Goal: Entertainment & Leisure: Consume media (video, audio)

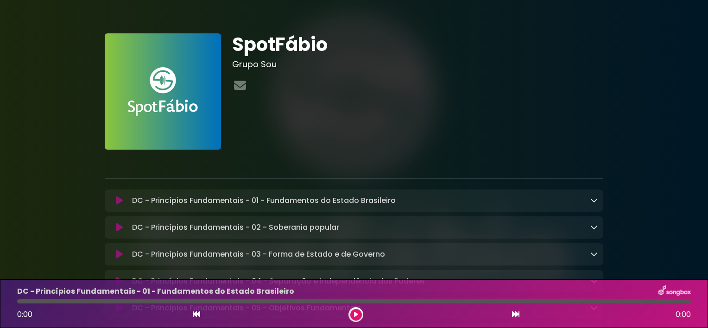
click at [398, 123] on div "SpotFábio Grupo Sou" at bounding box center [418, 91] width 382 height 116
click at [374, 148] on div "SpotFábio Grupo Sou" at bounding box center [418, 91] width 382 height 116
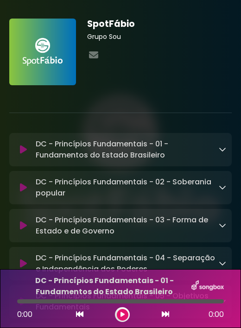
click at [167, 309] on button at bounding box center [165, 315] width 8 height 12
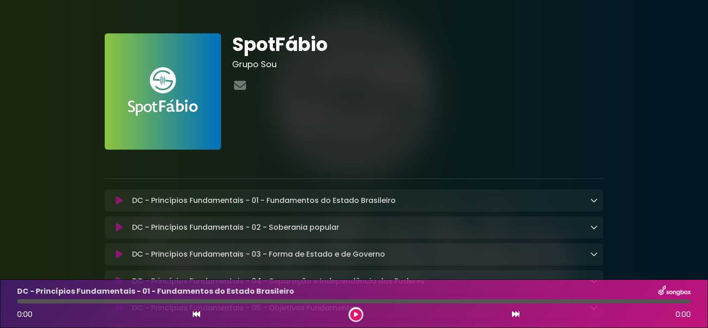
click at [513, 314] on icon at bounding box center [515, 314] width 7 height 7
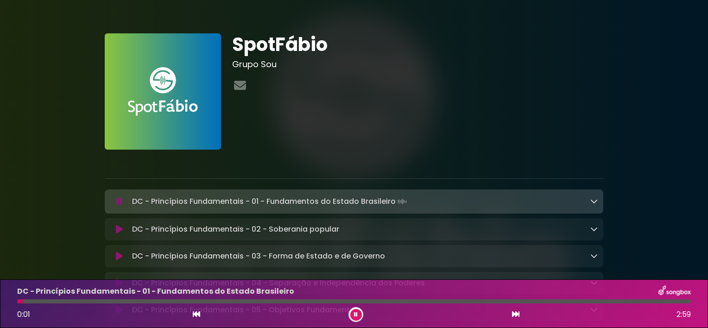
click at [513, 314] on icon at bounding box center [515, 314] width 7 height 7
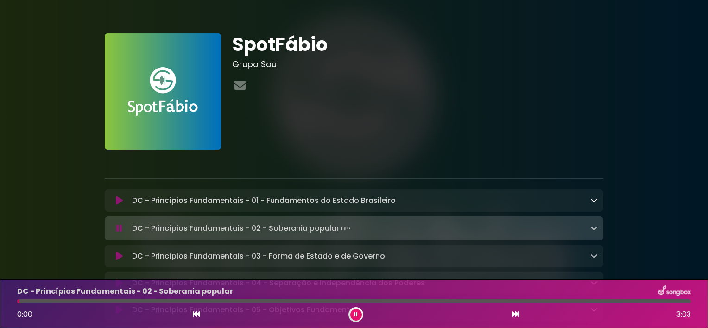
click at [513, 314] on icon at bounding box center [515, 314] width 7 height 7
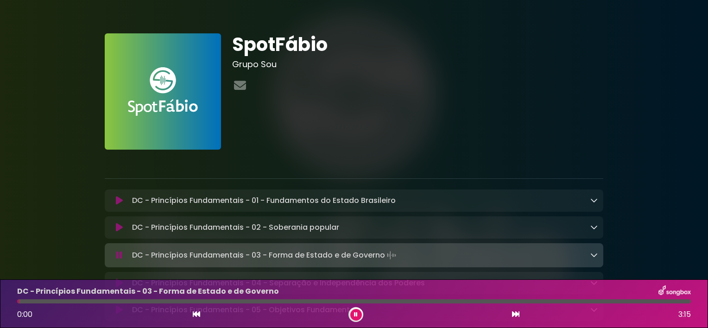
click at [354, 316] on icon at bounding box center [356, 315] width 4 height 6
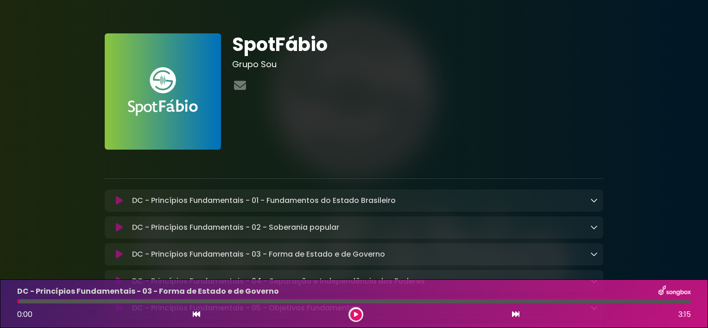
click at [536, 128] on div "SpotFábio Grupo Sou" at bounding box center [418, 91] width 382 height 116
click at [358, 319] on button at bounding box center [356, 315] width 12 height 12
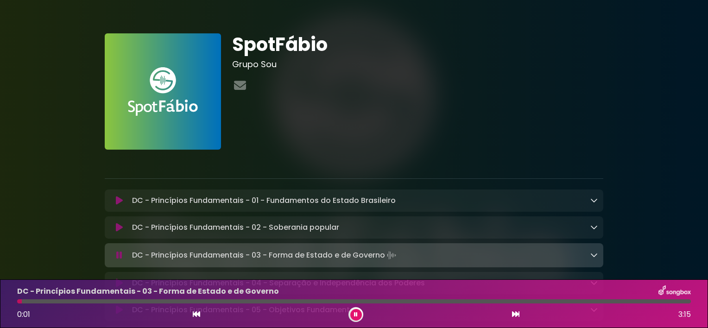
click at [358, 319] on button at bounding box center [356, 315] width 12 height 12
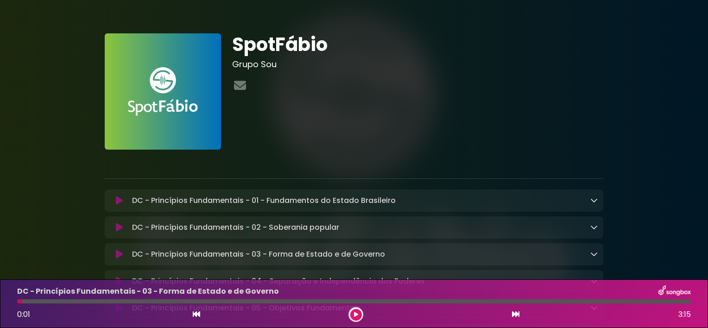
click at [358, 319] on button at bounding box center [356, 315] width 12 height 12
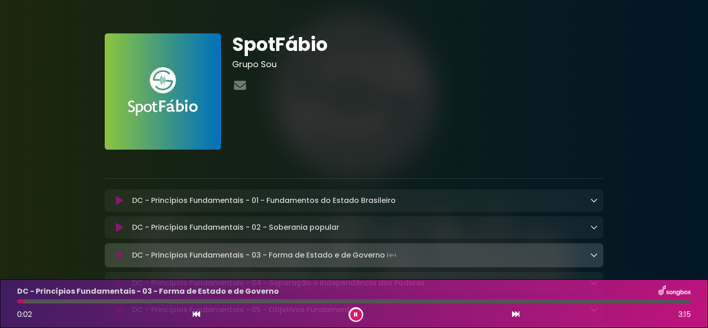
click at [358, 319] on button at bounding box center [356, 315] width 12 height 12
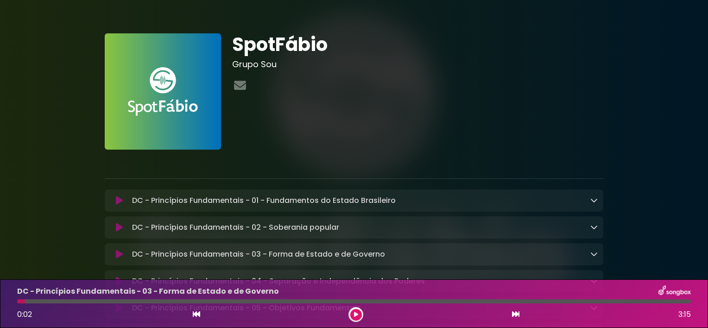
click at [358, 319] on button at bounding box center [356, 315] width 12 height 12
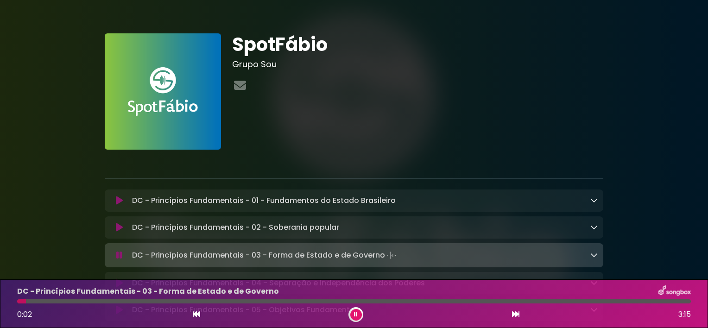
click at [358, 319] on button at bounding box center [356, 315] width 12 height 12
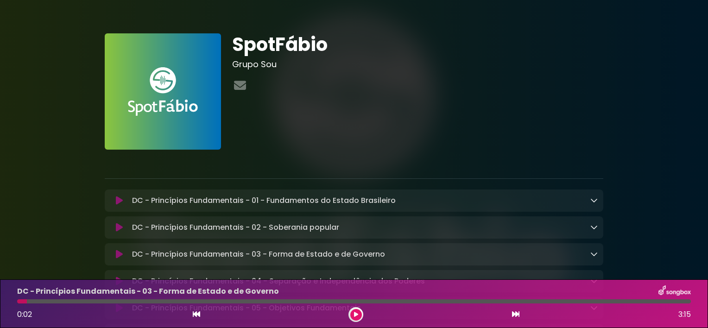
click at [358, 319] on button at bounding box center [356, 315] width 12 height 12
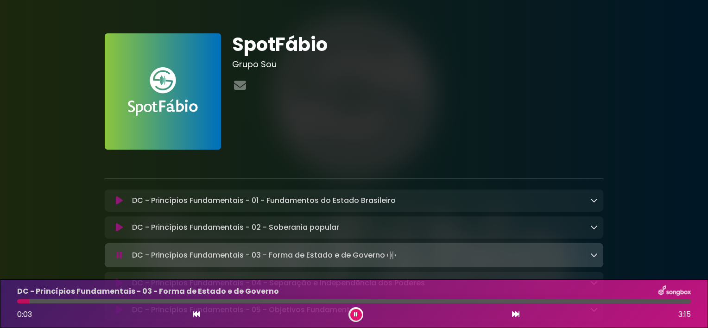
click at [358, 319] on button at bounding box center [356, 315] width 12 height 12
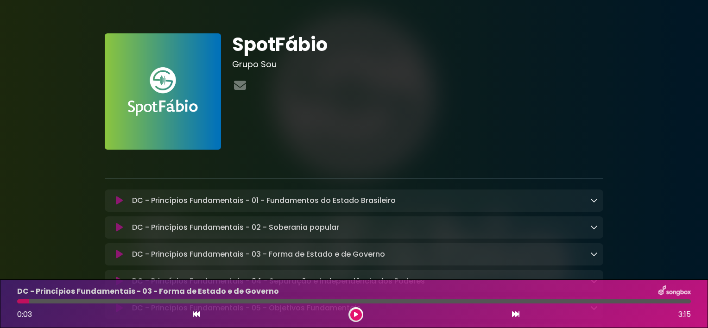
click at [358, 319] on button at bounding box center [356, 315] width 12 height 12
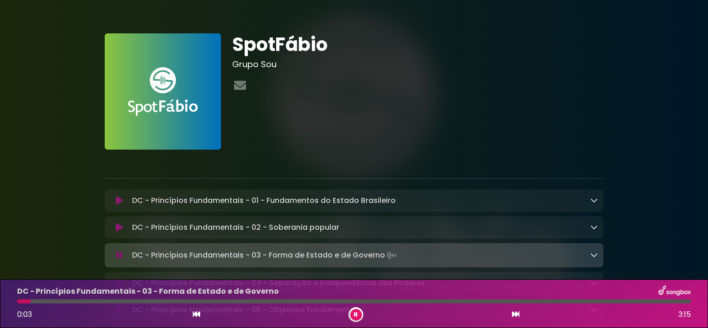
click at [358, 319] on button at bounding box center [356, 315] width 12 height 12
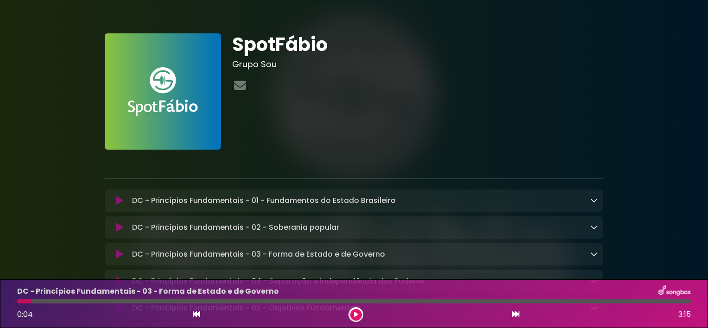
click at [358, 319] on button at bounding box center [356, 315] width 12 height 12
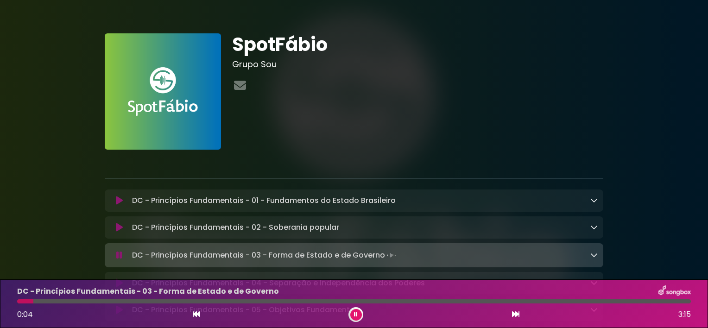
click at [358, 319] on button at bounding box center [356, 315] width 12 height 12
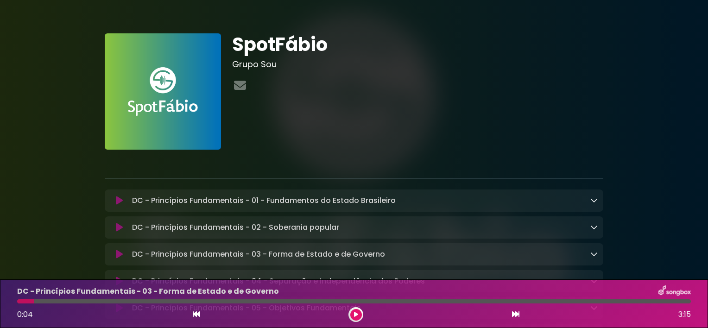
click at [358, 319] on button at bounding box center [356, 315] width 12 height 12
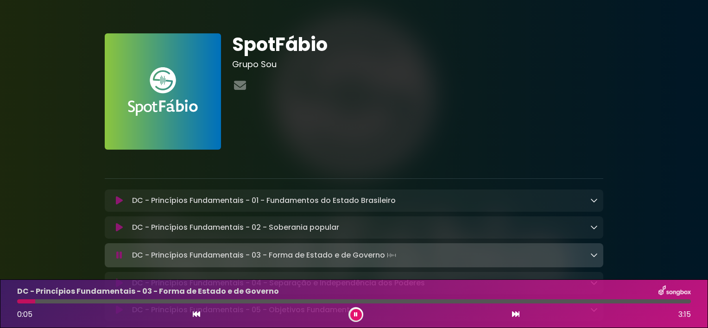
click at [358, 319] on button at bounding box center [356, 315] width 12 height 12
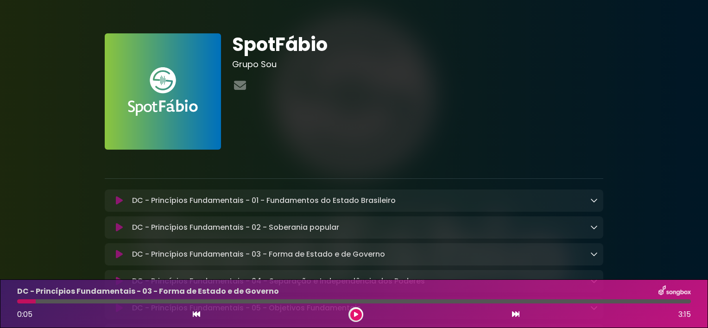
click at [358, 319] on button at bounding box center [356, 315] width 12 height 12
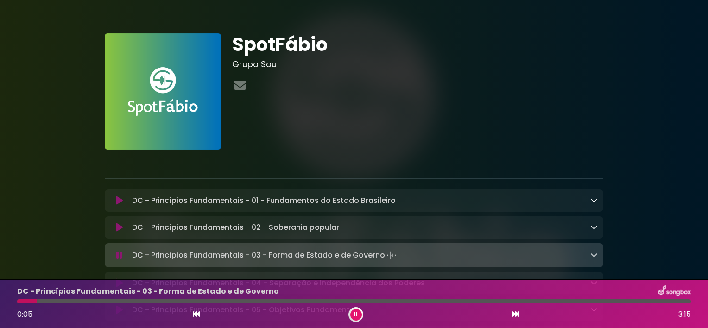
click at [358, 319] on button at bounding box center [356, 315] width 12 height 12
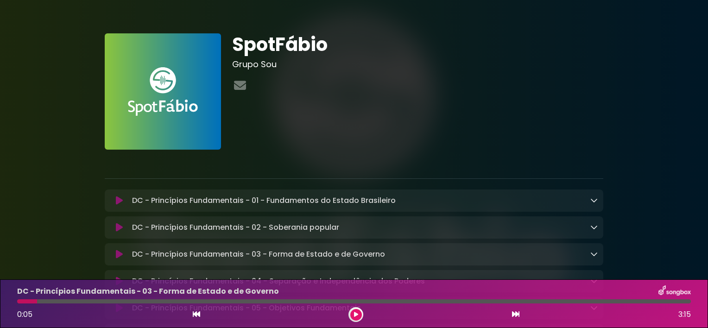
click at [358, 319] on button at bounding box center [356, 315] width 12 height 12
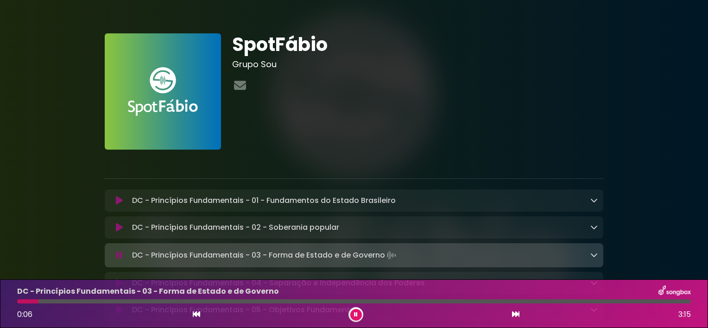
click at [358, 319] on button at bounding box center [356, 315] width 12 height 12
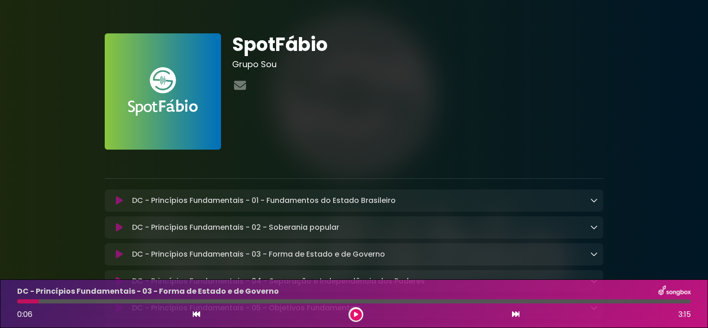
click at [358, 319] on button at bounding box center [356, 315] width 12 height 12
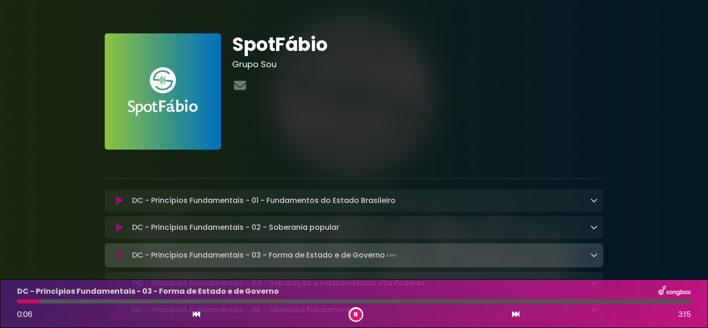
click at [358, 319] on button at bounding box center [356, 315] width 12 height 12
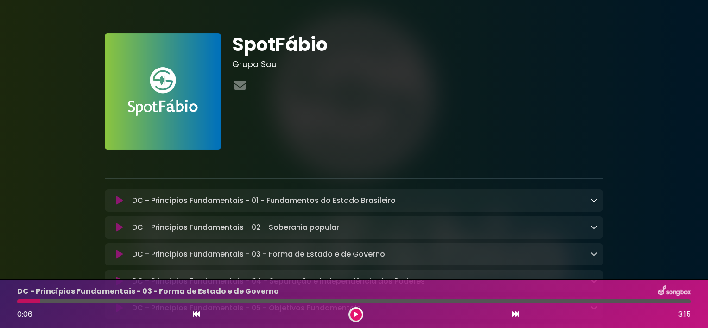
click at [480, 155] on div at bounding box center [354, 159] width 510 height 19
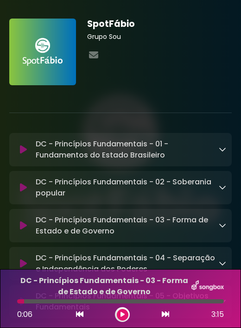
click at [123, 316] on icon at bounding box center [123, 315] width 4 height 6
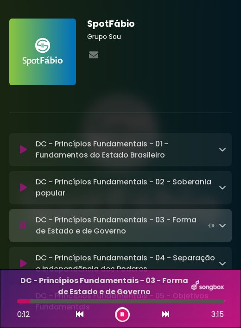
click at [122, 319] on button at bounding box center [123, 315] width 12 height 12
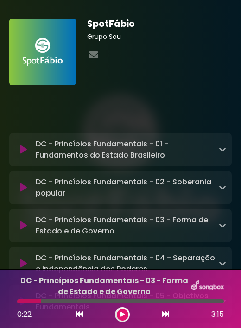
click at [125, 313] on button at bounding box center [123, 315] width 12 height 12
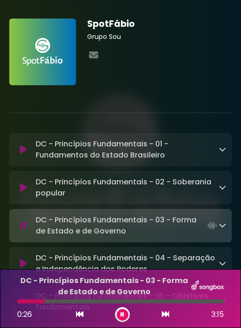
click at [123, 316] on icon at bounding box center [123, 315] width 4 height 6
